Goal: Information Seeking & Learning: Learn about a topic

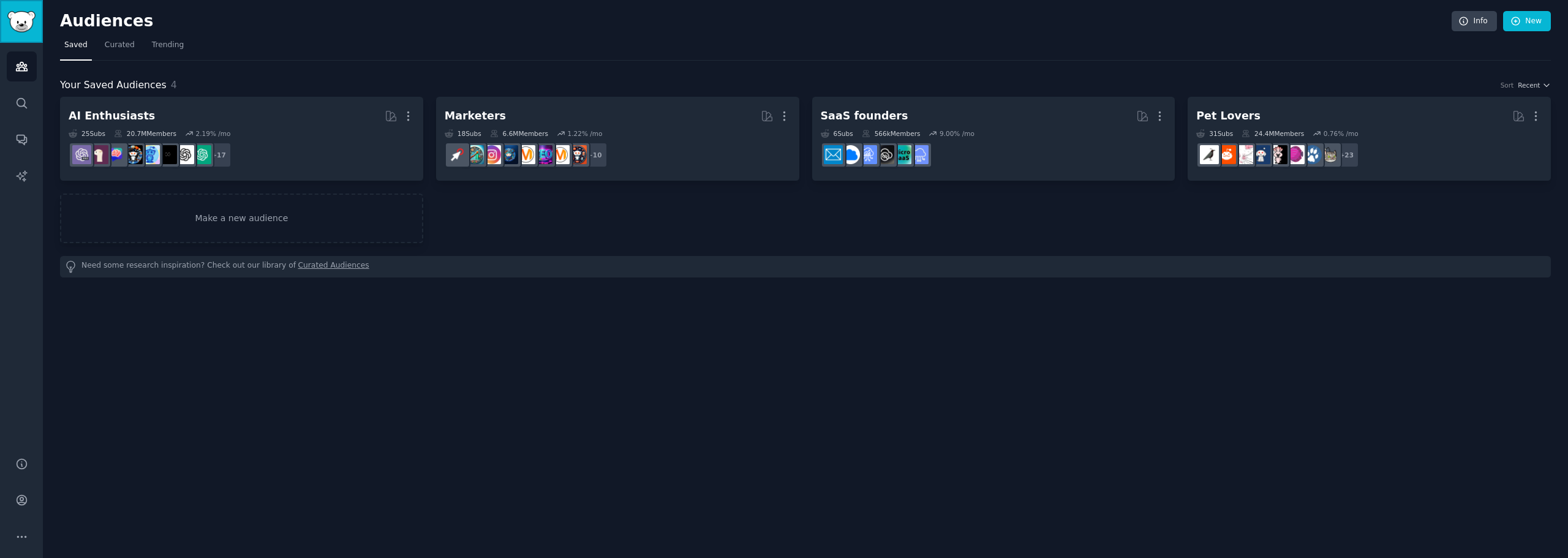
click at [26, 26] on img "Sidebar" at bounding box center [22, 22] width 28 height 22
click at [112, 30] on h2 "Audiences" at bounding box center [755, 21] width 1392 height 19
click at [24, 144] on icon "Sidebar" at bounding box center [22, 140] width 10 height 10
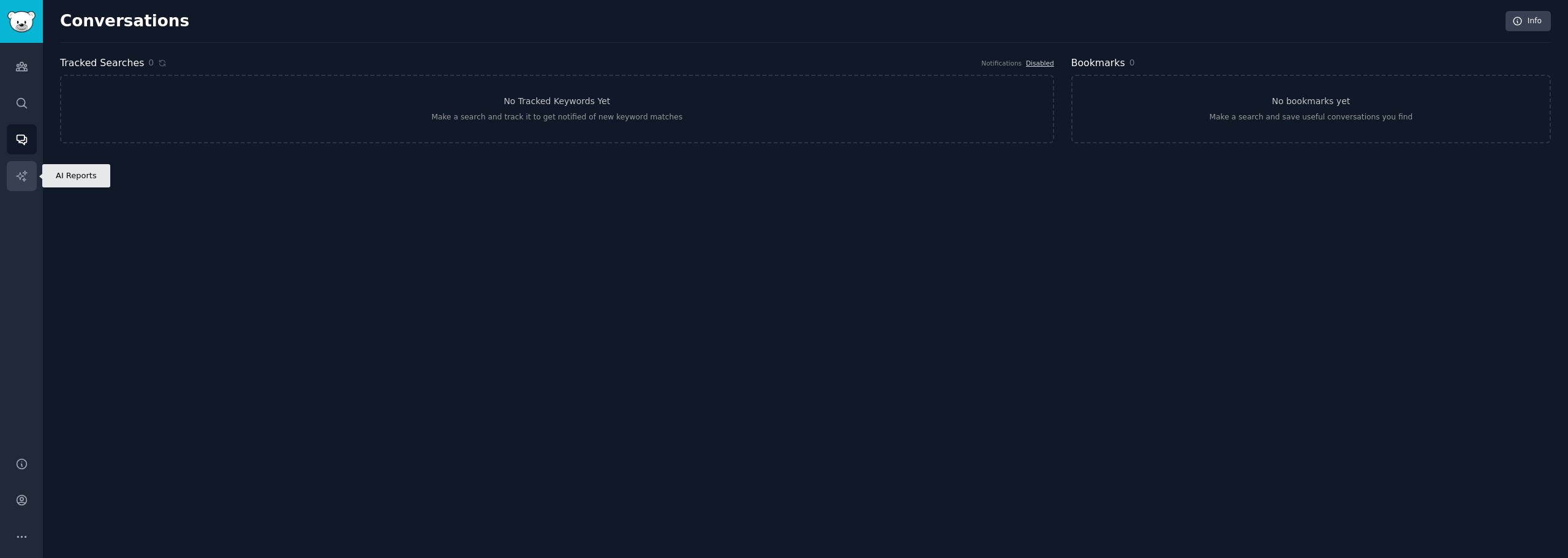
click at [21, 180] on icon "Sidebar" at bounding box center [22, 175] width 13 height 13
click at [24, 22] on img "Sidebar" at bounding box center [22, 22] width 28 height 22
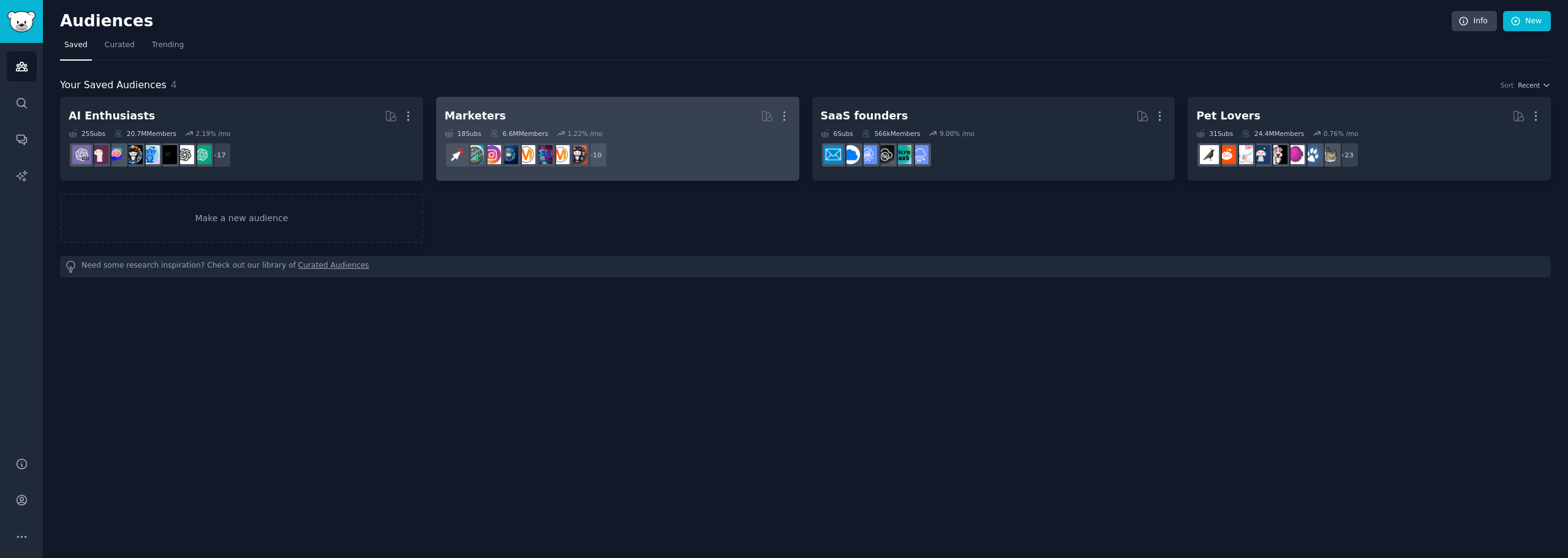
click at [504, 110] on h2 "Marketers More" at bounding box center [618, 116] width 346 height 22
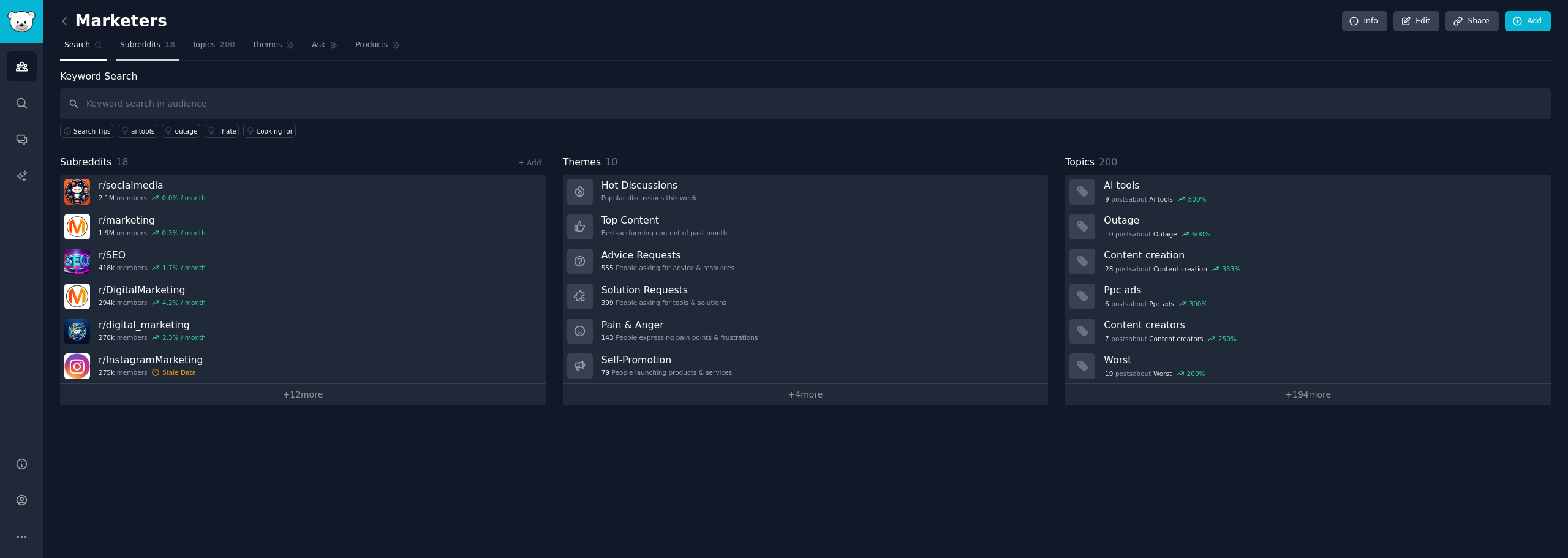
click at [122, 44] on span "Subreddits" at bounding box center [140, 45] width 40 height 11
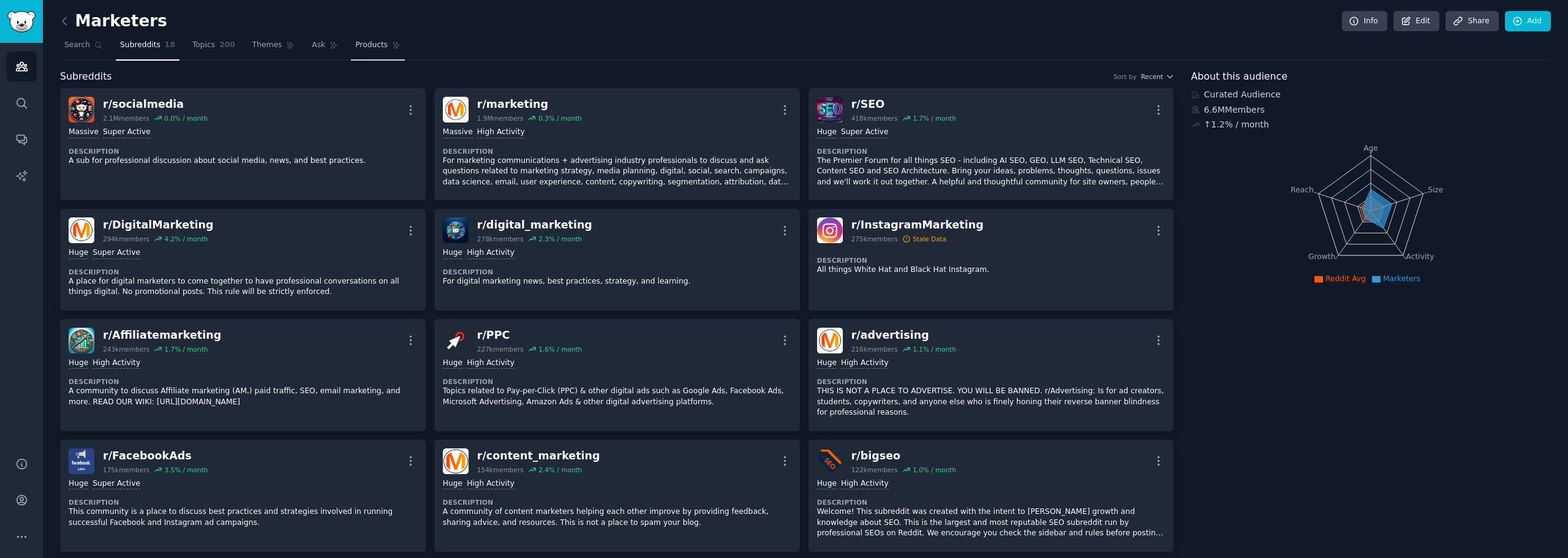
click at [356, 48] on span "Products" at bounding box center [371, 45] width 32 height 11
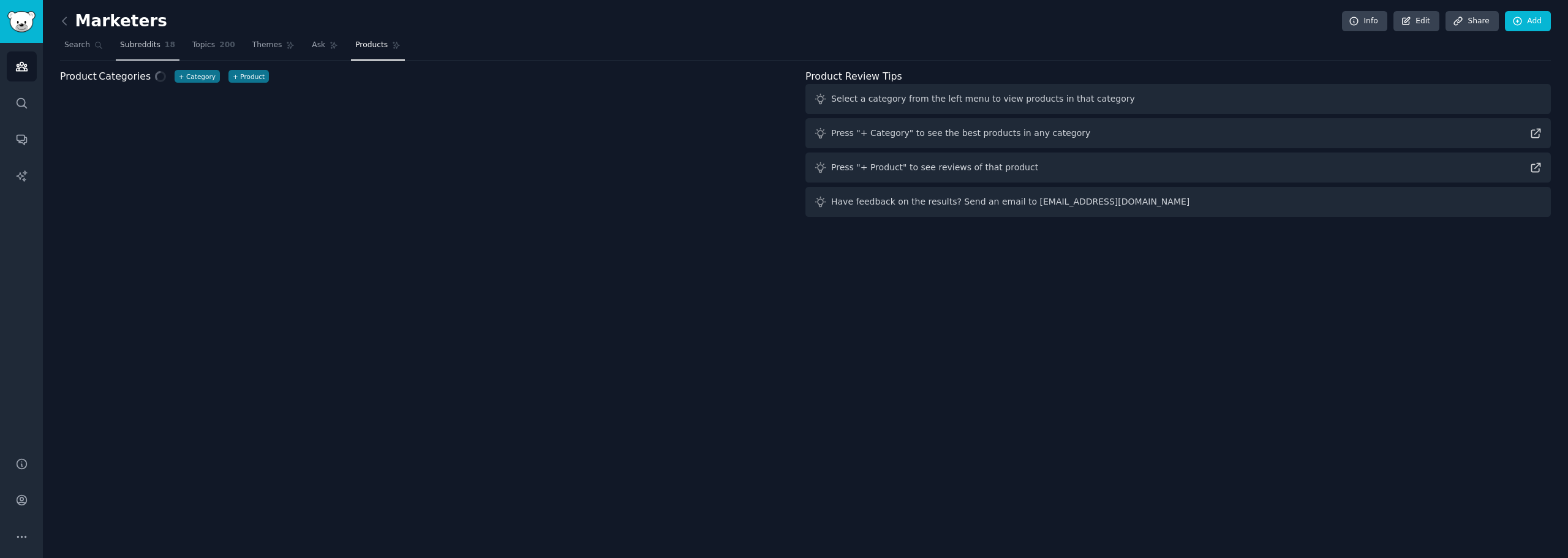
click at [134, 47] on span "Subreddits" at bounding box center [140, 45] width 40 height 11
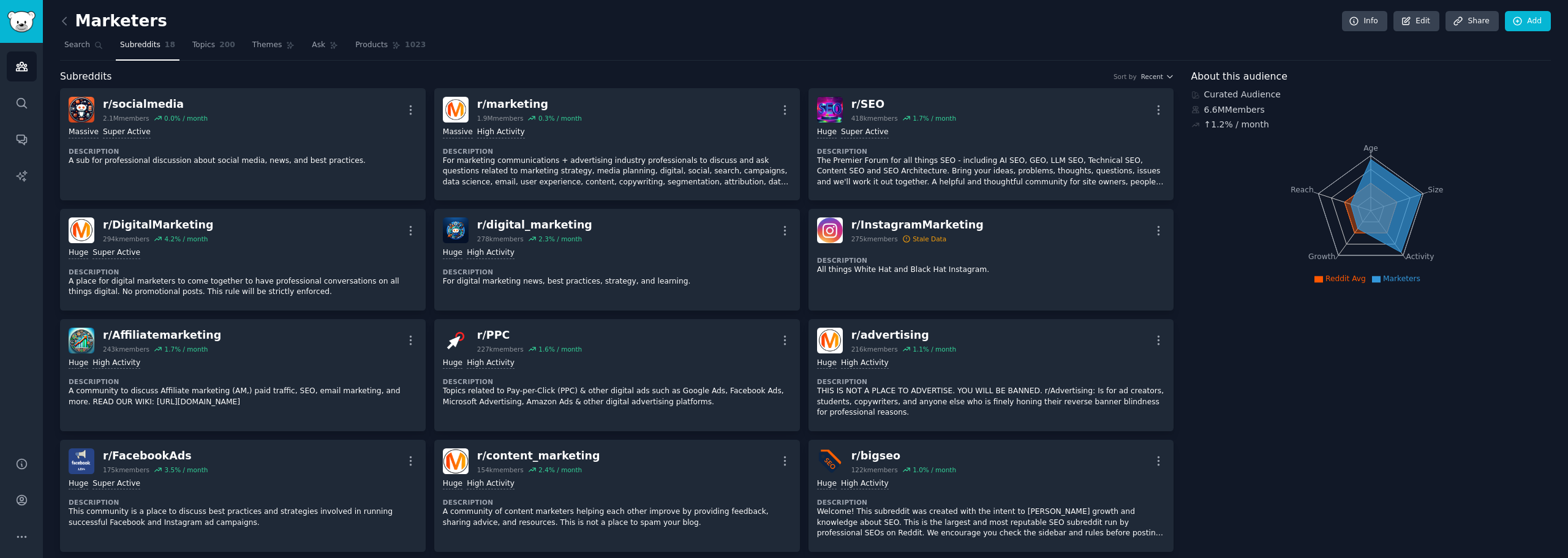
click at [70, 50] on span "Search" at bounding box center [77, 45] width 26 height 11
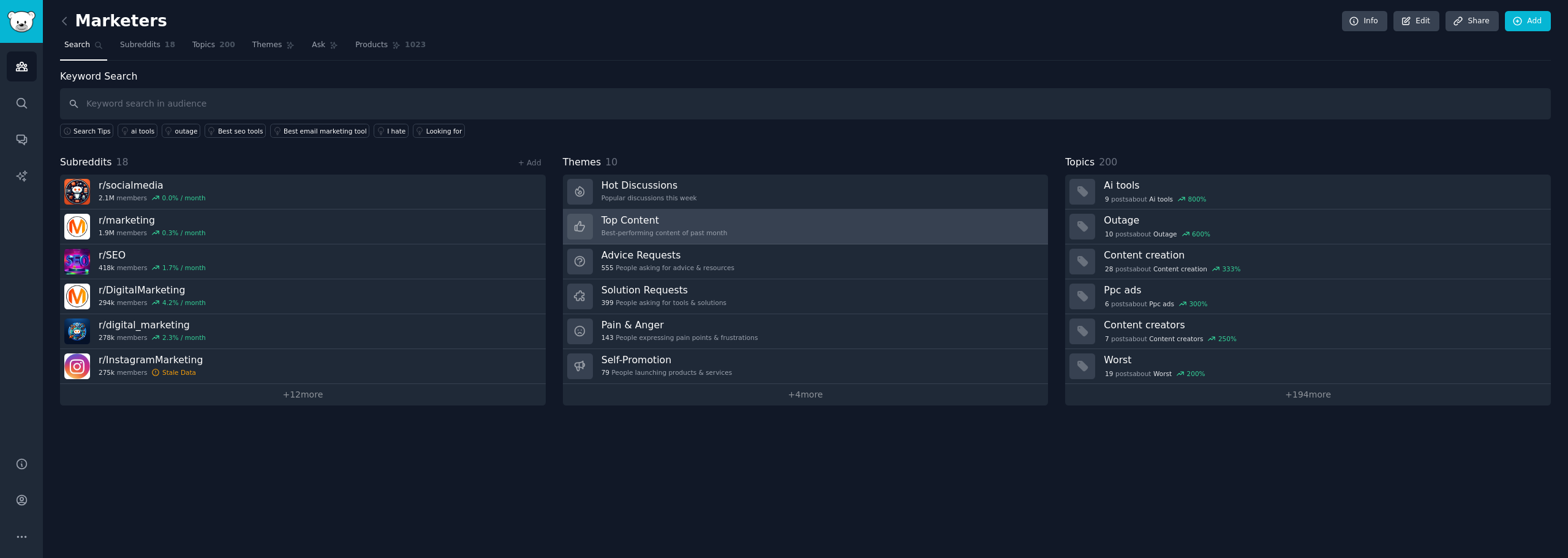
click at [702, 225] on h3 "Top Content" at bounding box center [665, 220] width 126 height 13
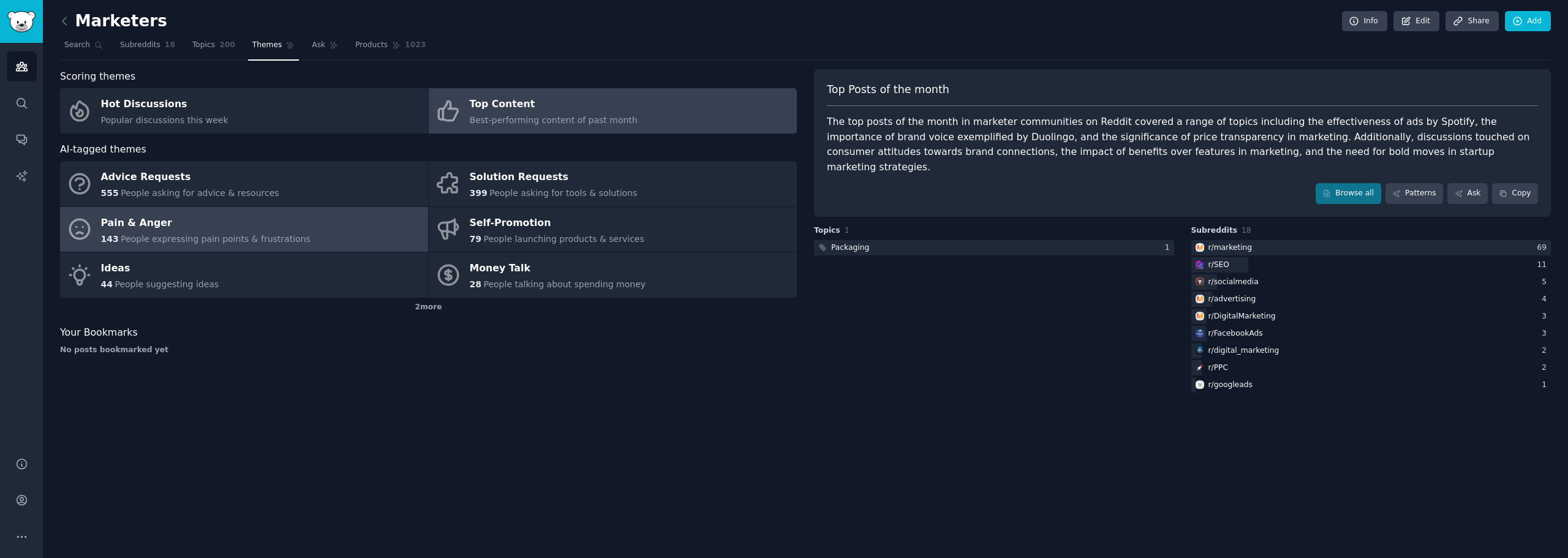
click at [320, 232] on link "Pain & Anger 143 People expressing pain points & frustrations" at bounding box center [244, 229] width 368 height 45
